Goal: Information Seeking & Learning: Learn about a topic

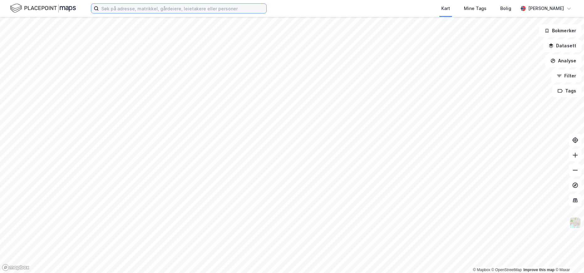
click at [214, 5] on input at bounding box center [182, 8] width 167 height 9
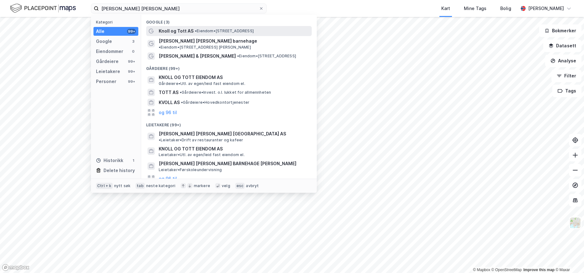
click at [211, 28] on div "[PERSON_NAME] [PERSON_NAME] AS • Eiendom • [STREET_ADDRESS]" at bounding box center [235, 31] width 152 height 8
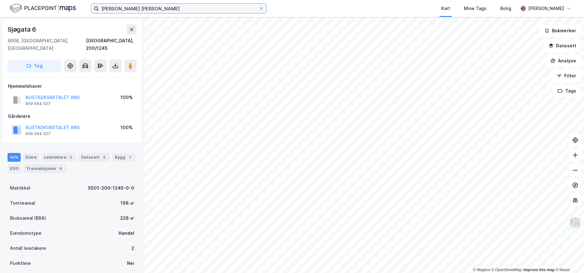
click at [146, 9] on input "[PERSON_NAME] [PERSON_NAME]" at bounding box center [179, 8] width 160 height 9
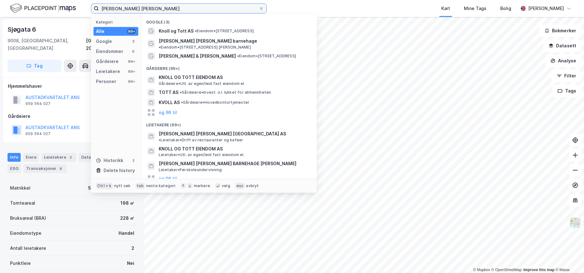
click at [146, 9] on input "[PERSON_NAME] [PERSON_NAME]" at bounding box center [179, 8] width 160 height 9
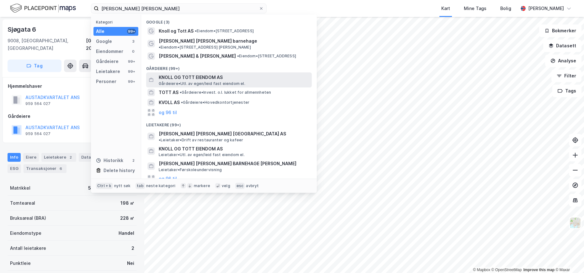
click at [195, 74] on span "KNOLL OG TOTT EIENDOM AS" at bounding box center [234, 78] width 150 height 8
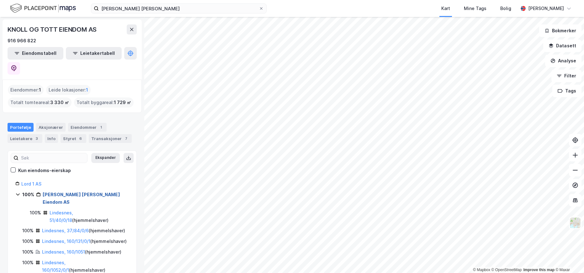
click at [65, 192] on link "[PERSON_NAME] [PERSON_NAME] Eiendom AS" at bounding box center [81, 198] width 77 height 13
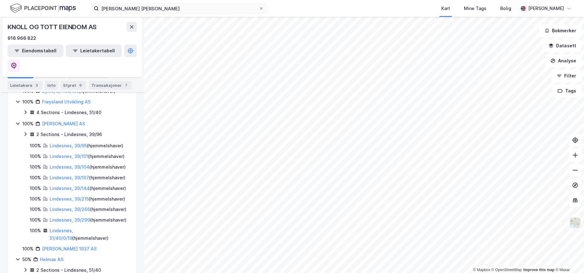
scroll to position [5, 0]
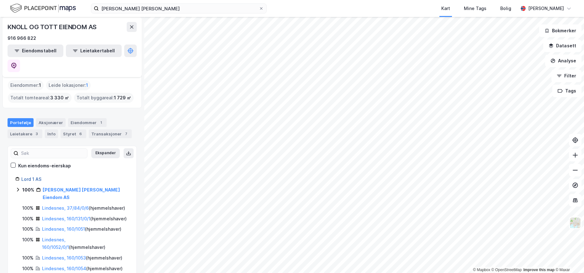
click at [33, 176] on link "Lord 1 AS" at bounding box center [31, 178] width 20 height 5
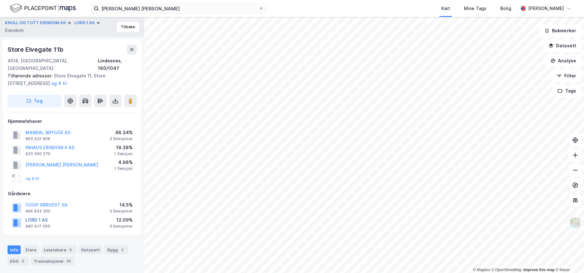
click at [0, 0] on button "LORD 1 AS" at bounding box center [0, 0] width 0 height 0
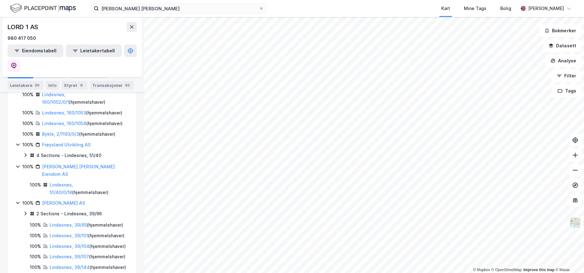
scroll to position [94, 0]
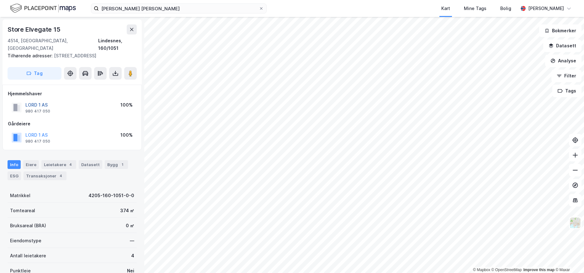
click at [0, 0] on button "LORD 1 AS" at bounding box center [0, 0] width 0 height 0
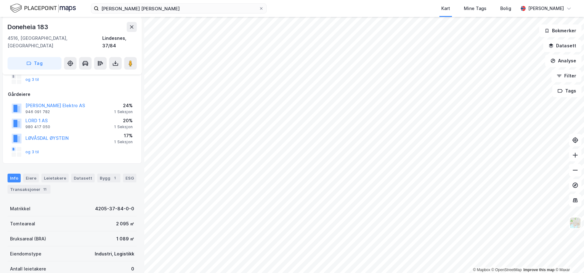
scroll to position [94, 0]
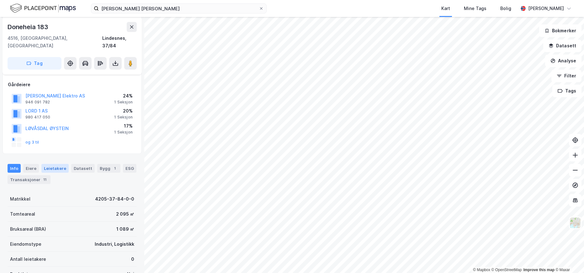
click at [57, 164] on div "Leietakere" at bounding box center [54, 168] width 27 height 9
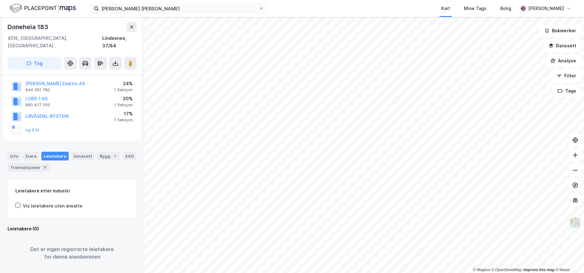
scroll to position [112, 0]
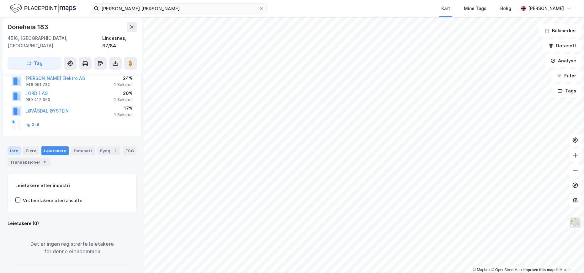
click at [16, 146] on div "Info" at bounding box center [14, 150] width 13 height 9
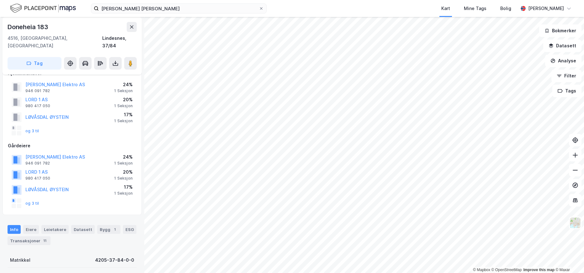
scroll to position [18, 0]
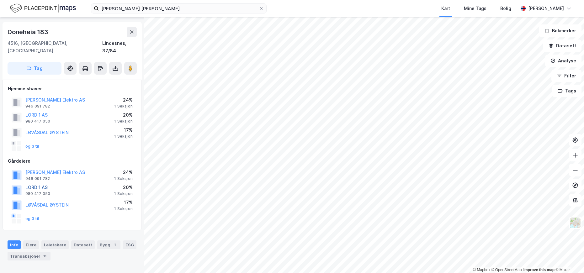
click at [0, 0] on button "LORD 1 AS" at bounding box center [0, 0] width 0 height 0
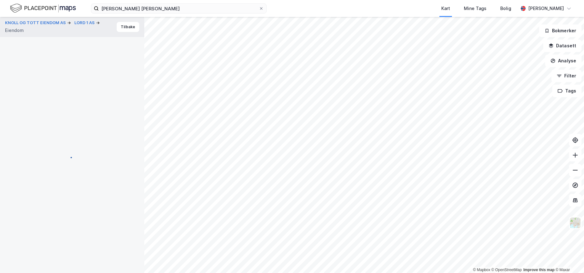
scroll to position [18, 0]
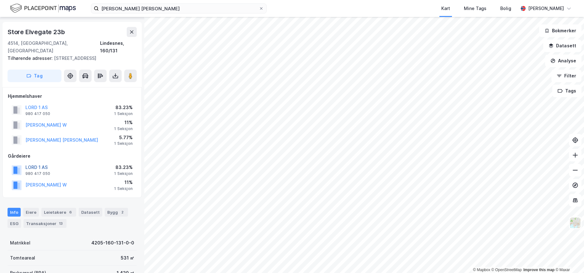
click at [0, 0] on button "LORD 1 AS" at bounding box center [0, 0] width 0 height 0
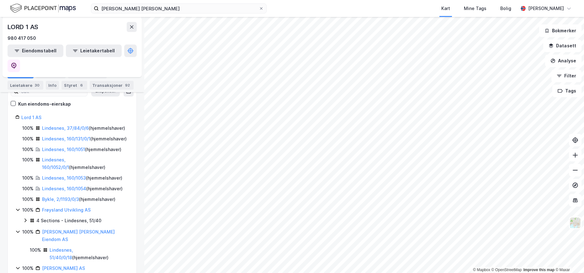
scroll to position [157, 0]
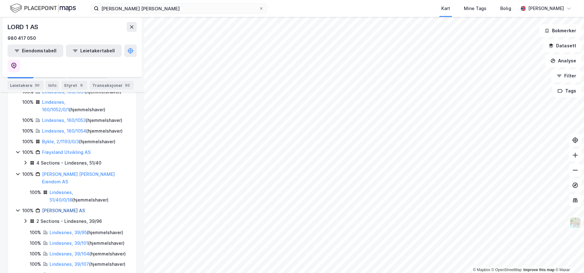
click at [59, 208] on link "[PERSON_NAME] AS" at bounding box center [63, 210] width 43 height 5
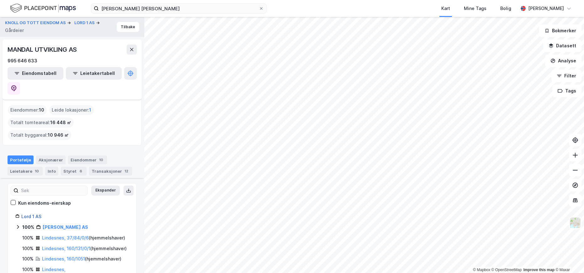
click at [31, 214] on link "Lord 1 AS" at bounding box center [31, 216] width 20 height 5
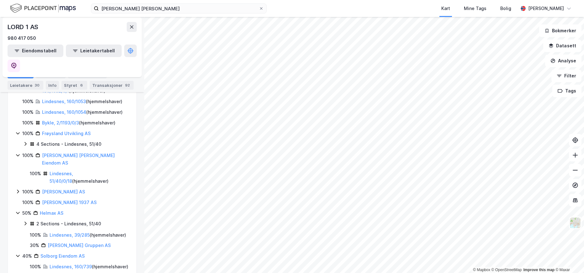
scroll to position [166, 0]
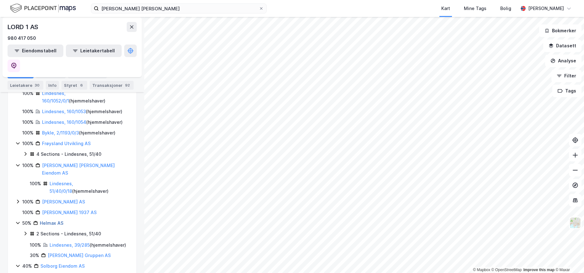
click at [52, 220] on link "Helmax AS" at bounding box center [52, 222] width 24 height 5
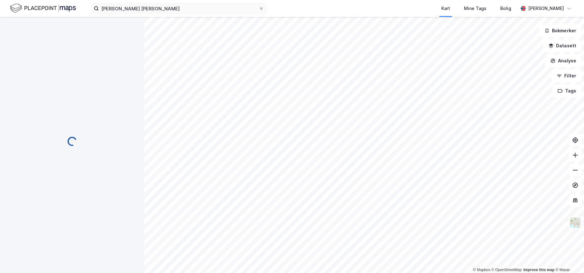
scroll to position [0, 0]
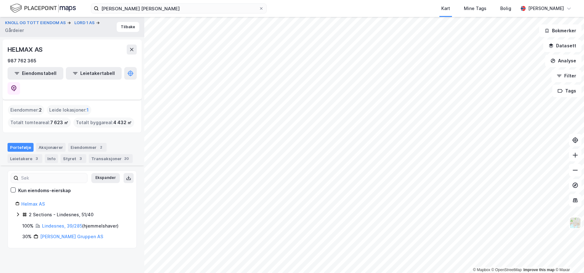
click at [21, 143] on div "Portefølje" at bounding box center [21, 147] width 26 height 9
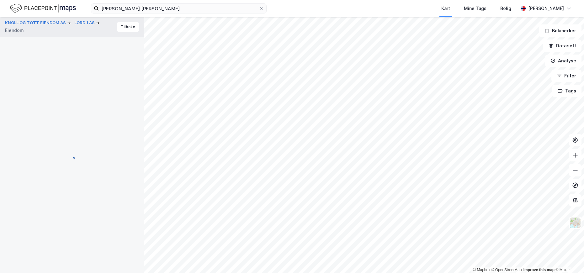
scroll to position [18, 0]
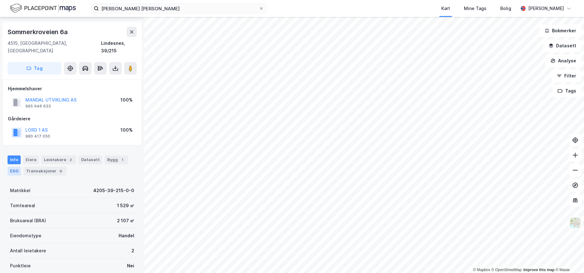
click at [16, 167] on div "ESG" at bounding box center [14, 171] width 13 height 9
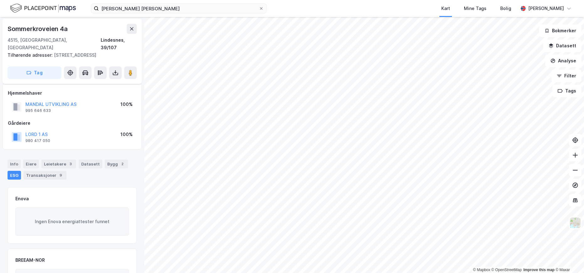
scroll to position [63, 0]
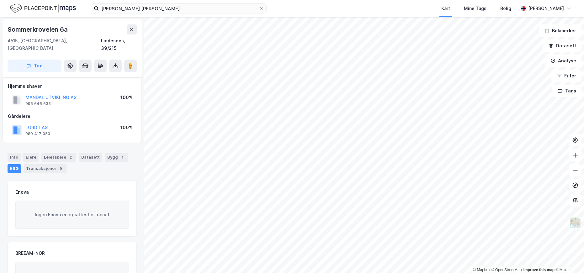
scroll to position [63, 0]
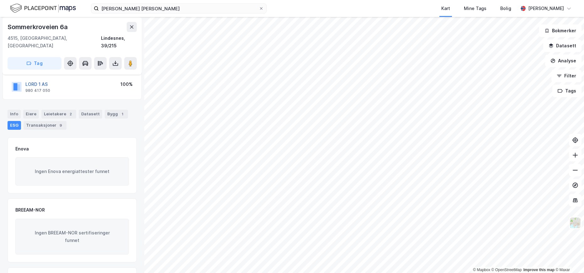
click at [0, 0] on button "LORD 1 AS" at bounding box center [0, 0] width 0 height 0
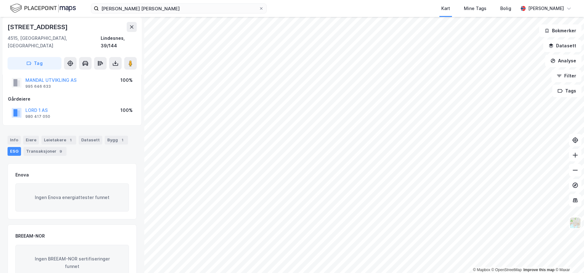
scroll to position [94, 0]
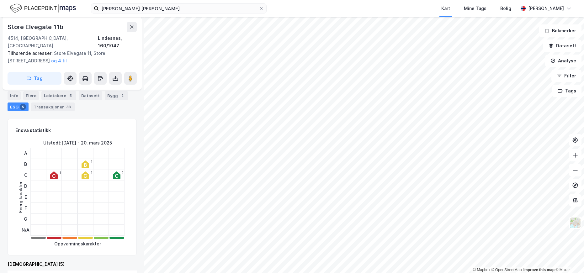
scroll to position [134, 0]
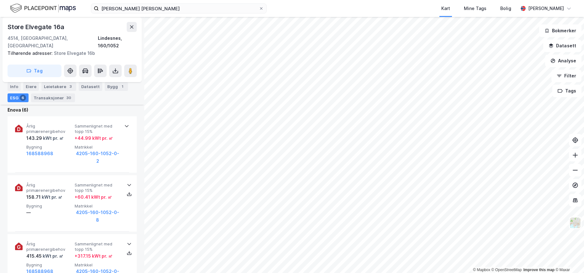
scroll to position [283, 0]
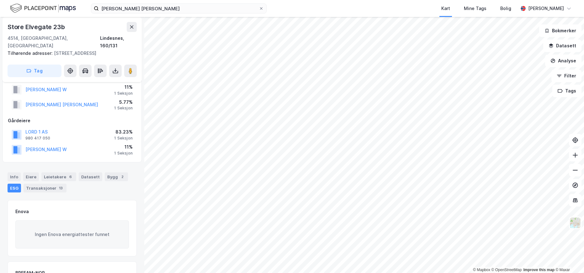
scroll to position [51, 0]
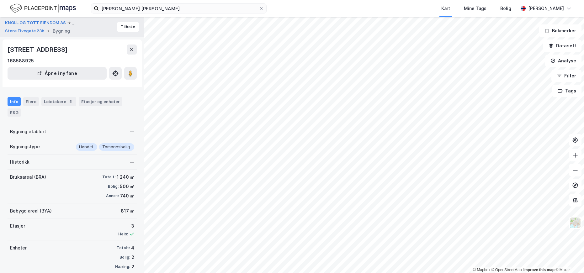
scroll to position [9, 0]
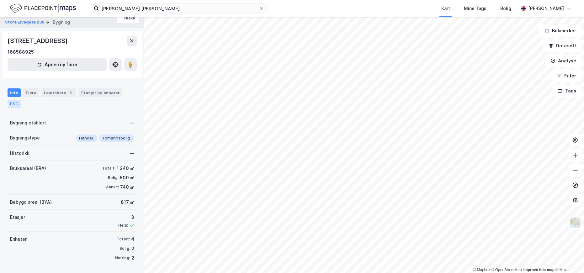
click at [19, 103] on div "ESG" at bounding box center [14, 104] width 13 height 8
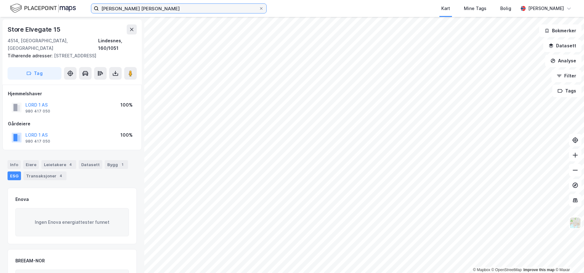
click at [121, 8] on input "[PERSON_NAME] [PERSON_NAME]" at bounding box center [179, 8] width 160 height 9
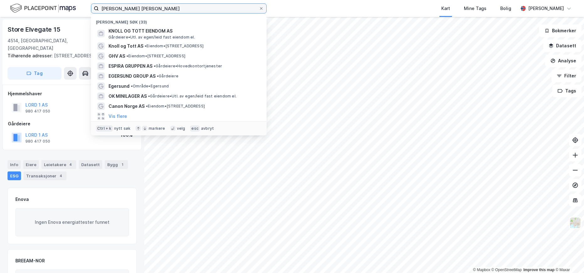
click at [122, 8] on input "[PERSON_NAME] [PERSON_NAME]" at bounding box center [179, 8] width 160 height 9
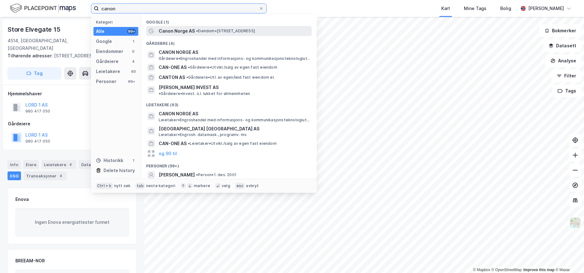
type input "canon"
click at [175, 31] on span "Canon Norge AS" at bounding box center [177, 31] width 36 height 8
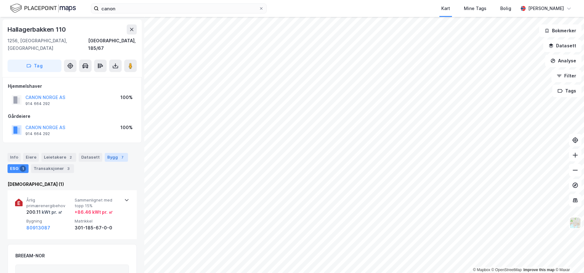
click at [119, 154] on div "7" at bounding box center [122, 157] width 6 height 6
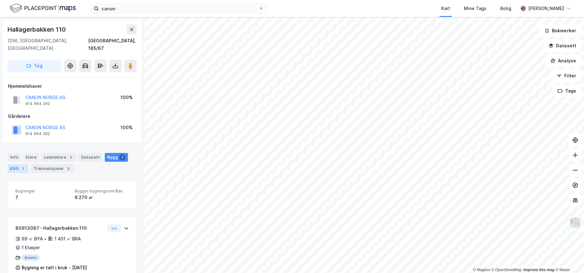
click at [17, 164] on div "ESG 1" at bounding box center [18, 168] width 21 height 9
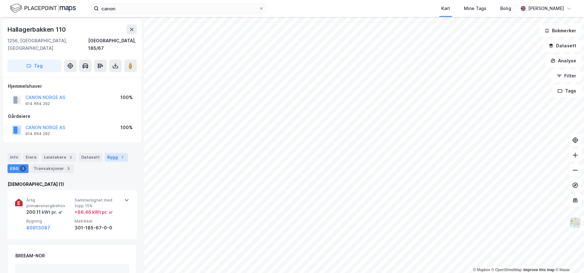
click at [110, 153] on div "Bygg 7" at bounding box center [116, 157] width 23 height 9
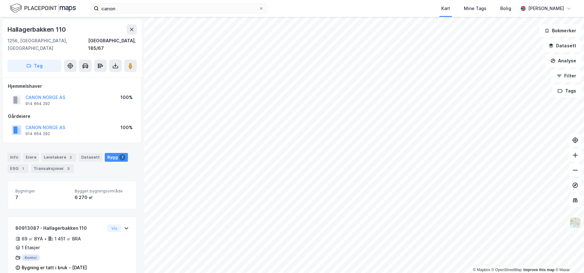
click at [56, 154] on div "Info [PERSON_NAME] 2 Datasett Bygg 7 ESG 1 Transaksjoner 3" at bounding box center [72, 163] width 129 height 20
click at [0, 0] on button "CANON NORGE AS" at bounding box center [0, 0] width 0 height 0
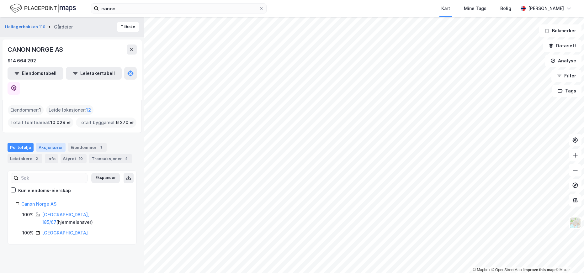
click at [46, 143] on div "Aksjonærer" at bounding box center [50, 147] width 29 height 9
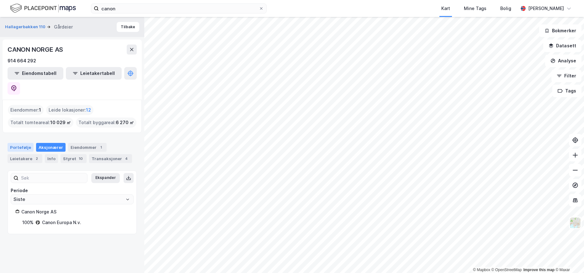
click at [17, 143] on div "Portefølje" at bounding box center [21, 147] width 26 height 9
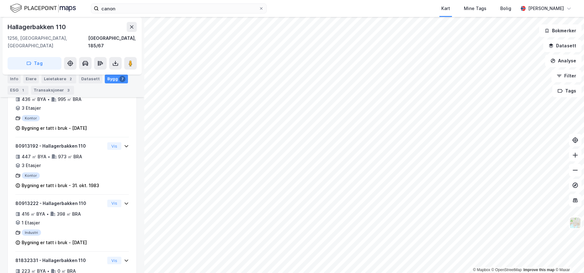
scroll to position [325, 0]
